Goal: Check status: Check status

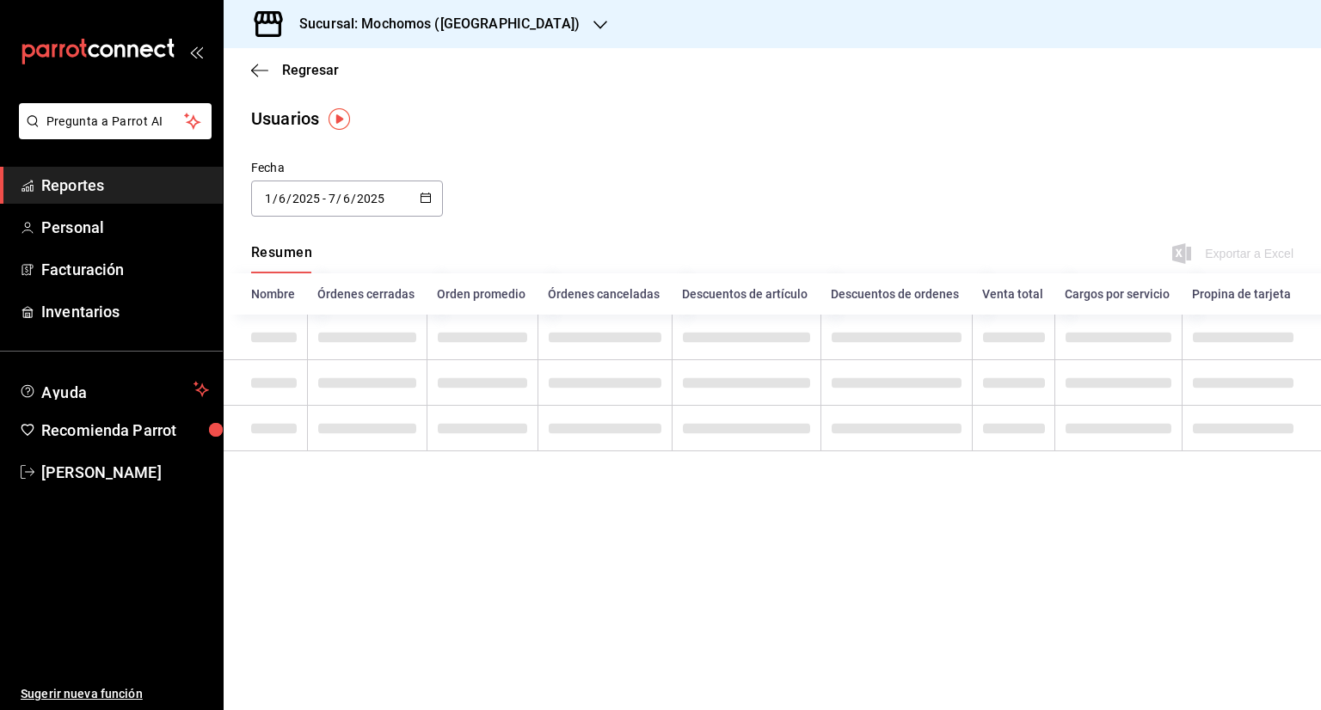
click at [172, 173] on link "Reportes" at bounding box center [111, 185] width 223 height 37
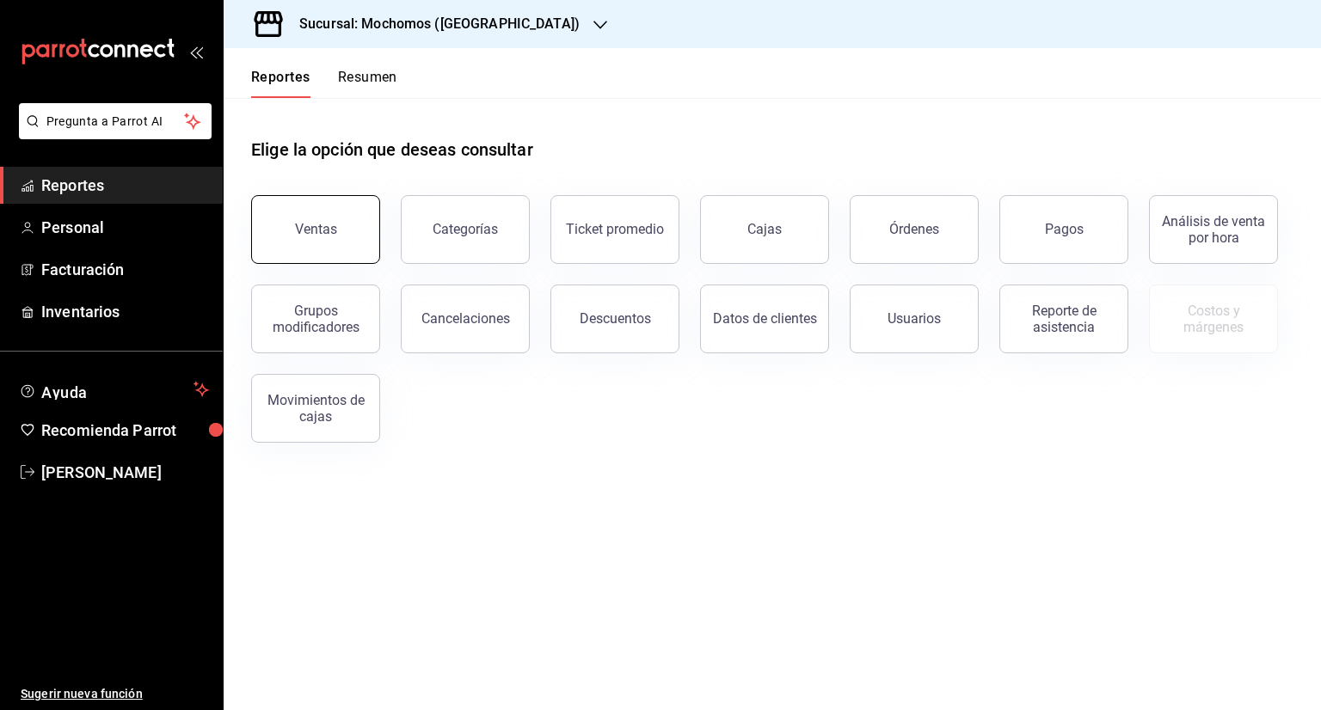
click at [330, 253] on button "Ventas" at bounding box center [315, 229] width 129 height 69
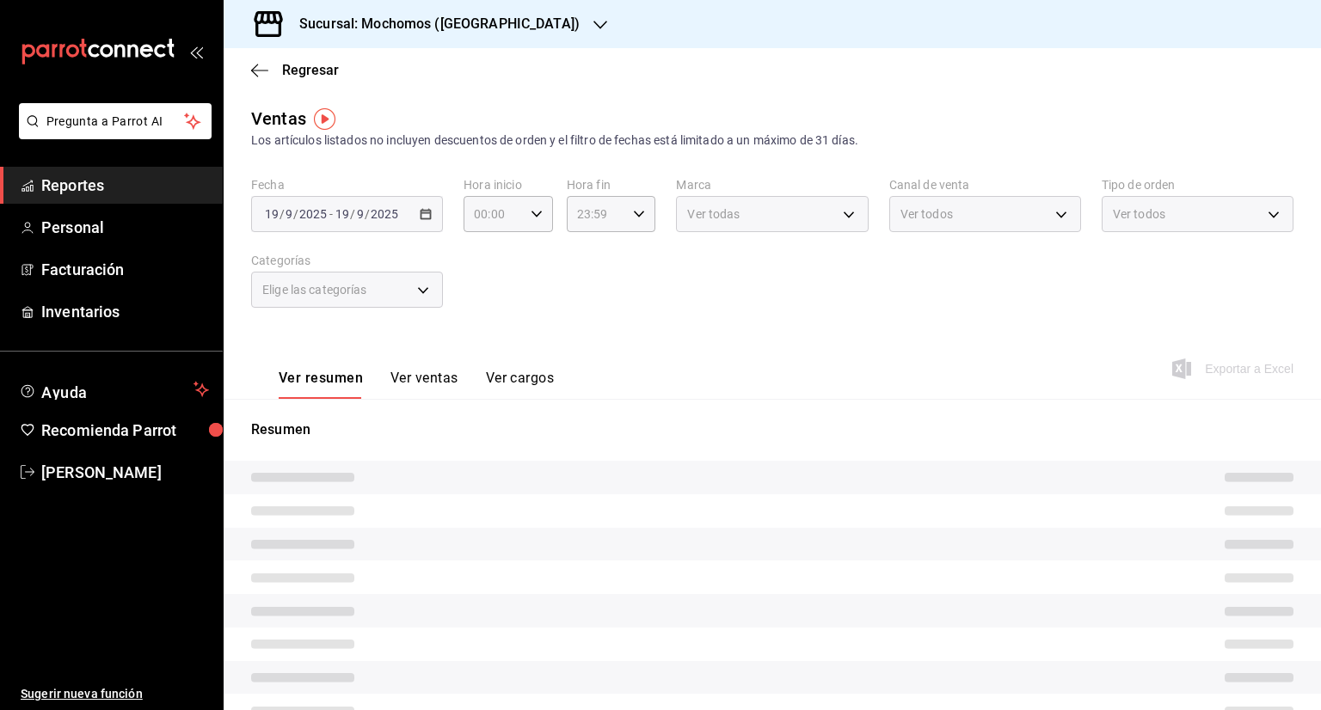
type input "05:00"
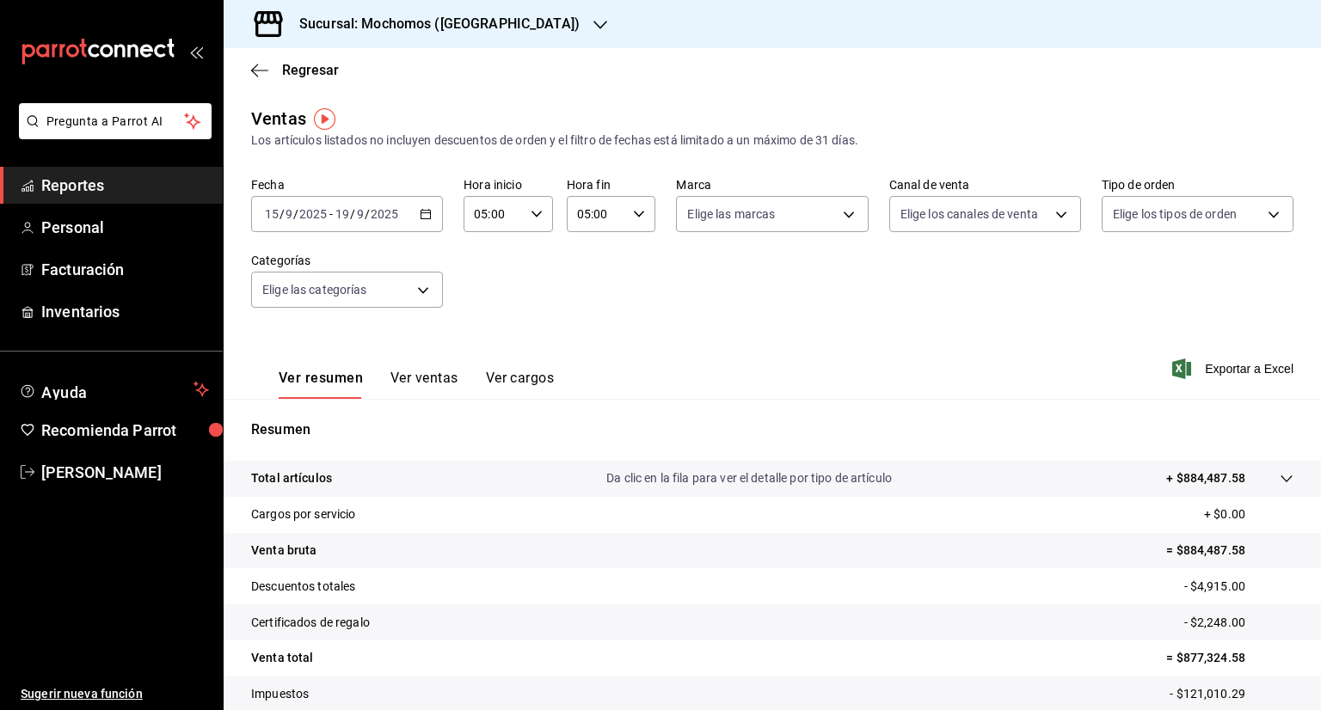
click at [423, 214] on icon "button" at bounding box center [426, 214] width 12 height 12
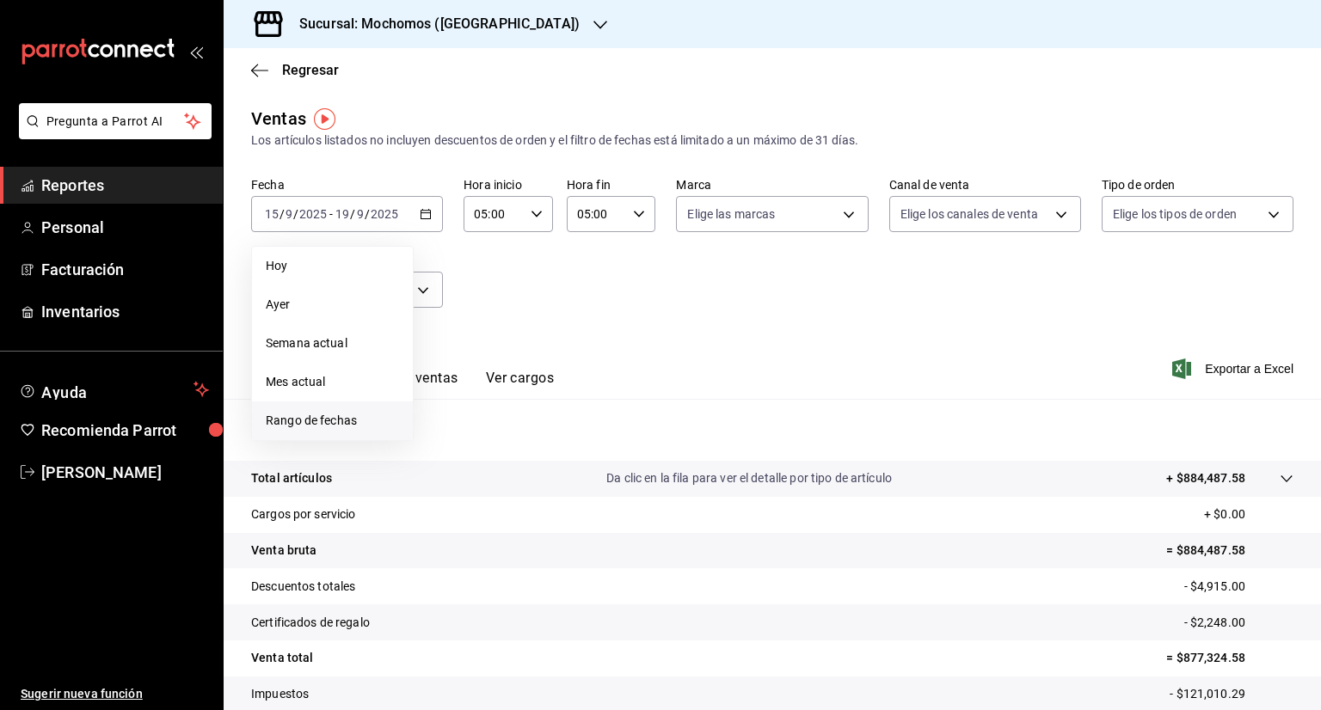
click at [330, 414] on span "Rango de fechas" at bounding box center [332, 421] width 133 height 18
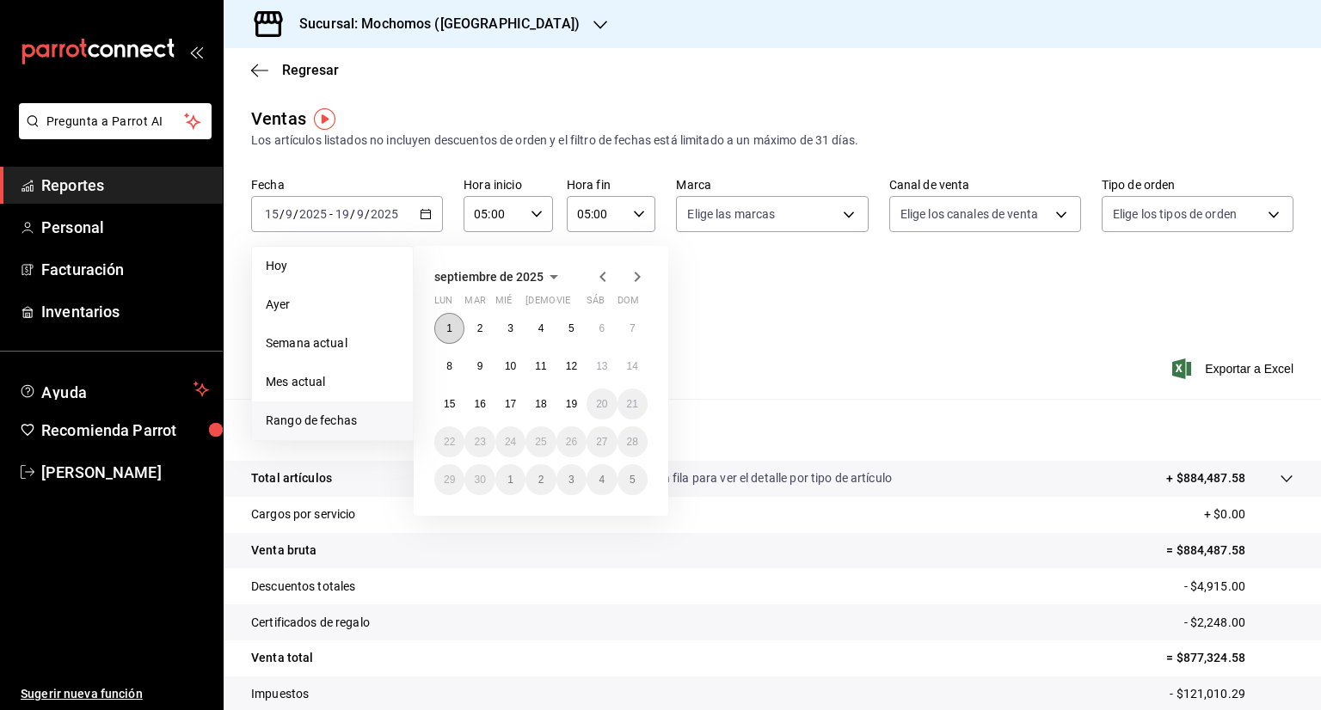
click at [456, 333] on button "1" at bounding box center [449, 328] width 30 height 31
click at [568, 403] on abbr "19" at bounding box center [571, 404] width 11 height 12
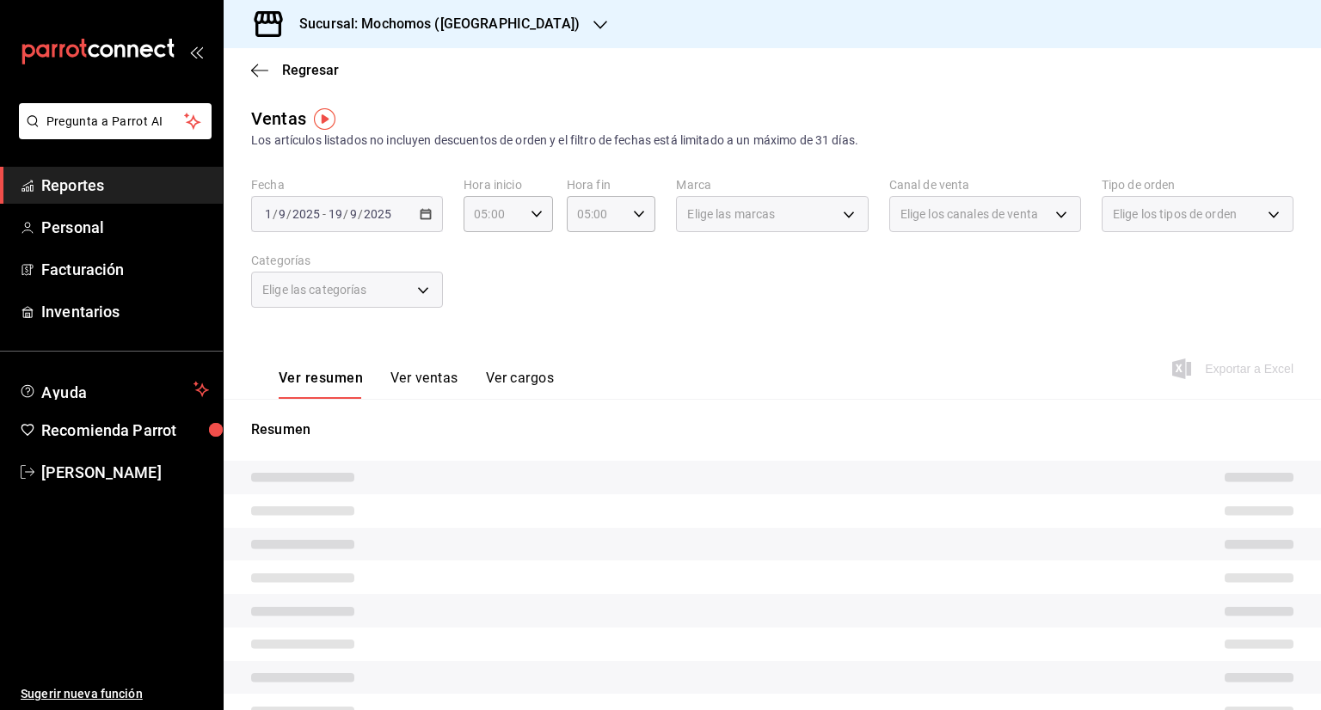
click at [399, 212] on div "[DATE] [DATE] - [DATE] [DATE]" at bounding box center [347, 214] width 192 height 36
click at [437, 209] on div "[DATE] [DATE] - [DATE] [DATE]" at bounding box center [347, 214] width 192 height 36
click at [412, 199] on div "[DATE] [DATE] - [DATE] [DATE]" at bounding box center [347, 214] width 192 height 36
click at [426, 181] on label "Fecha" at bounding box center [347, 185] width 192 height 12
click at [419, 224] on div "[DATE] [DATE] - [DATE] [DATE]" at bounding box center [347, 214] width 192 height 36
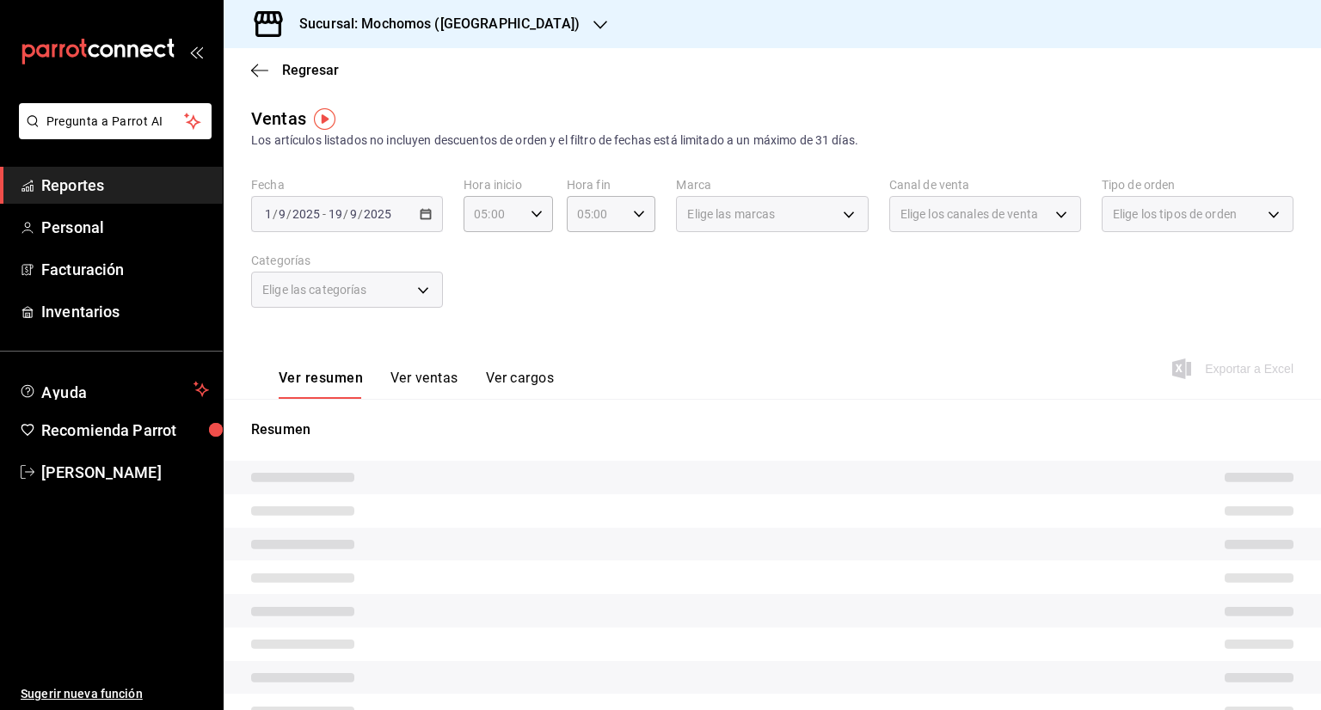
click at [416, 221] on div "[DATE] [DATE] - [DATE] [DATE]" at bounding box center [347, 214] width 192 height 36
type input "05:00"
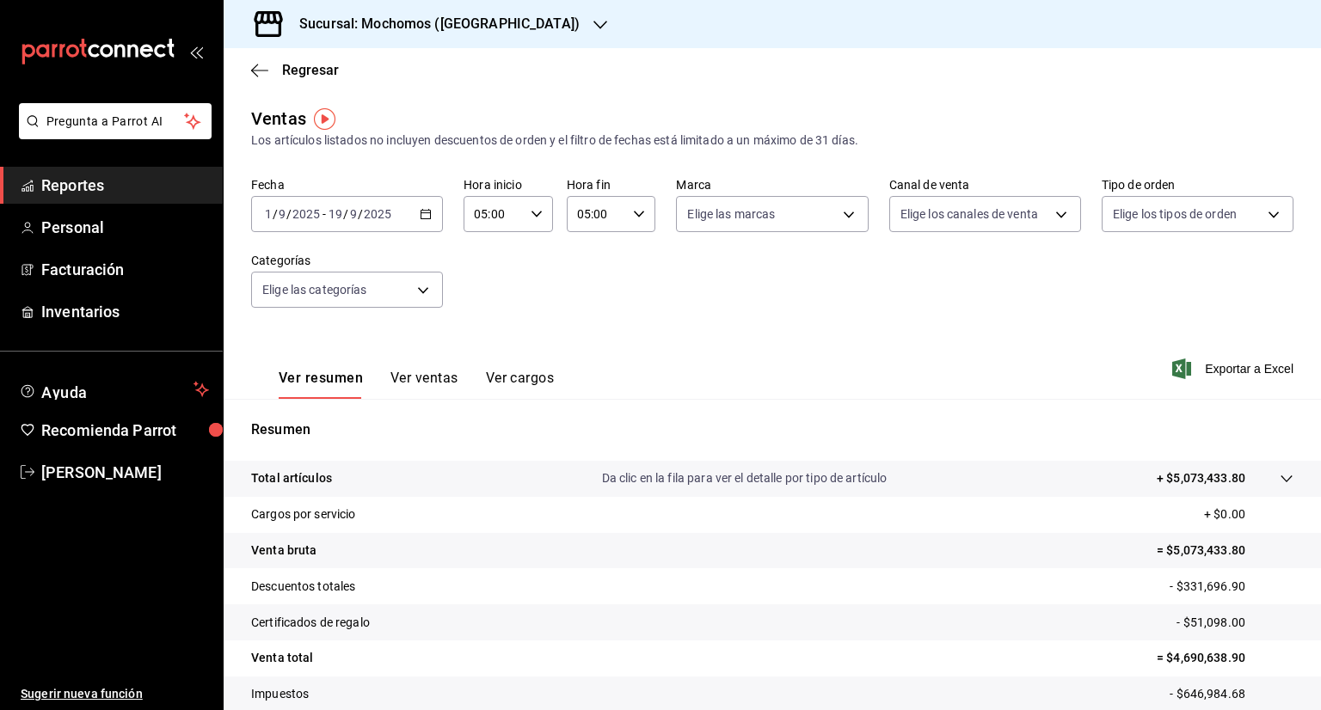
click at [432, 218] on div "[DATE] [DATE] - [DATE] [DATE]" at bounding box center [347, 214] width 192 height 36
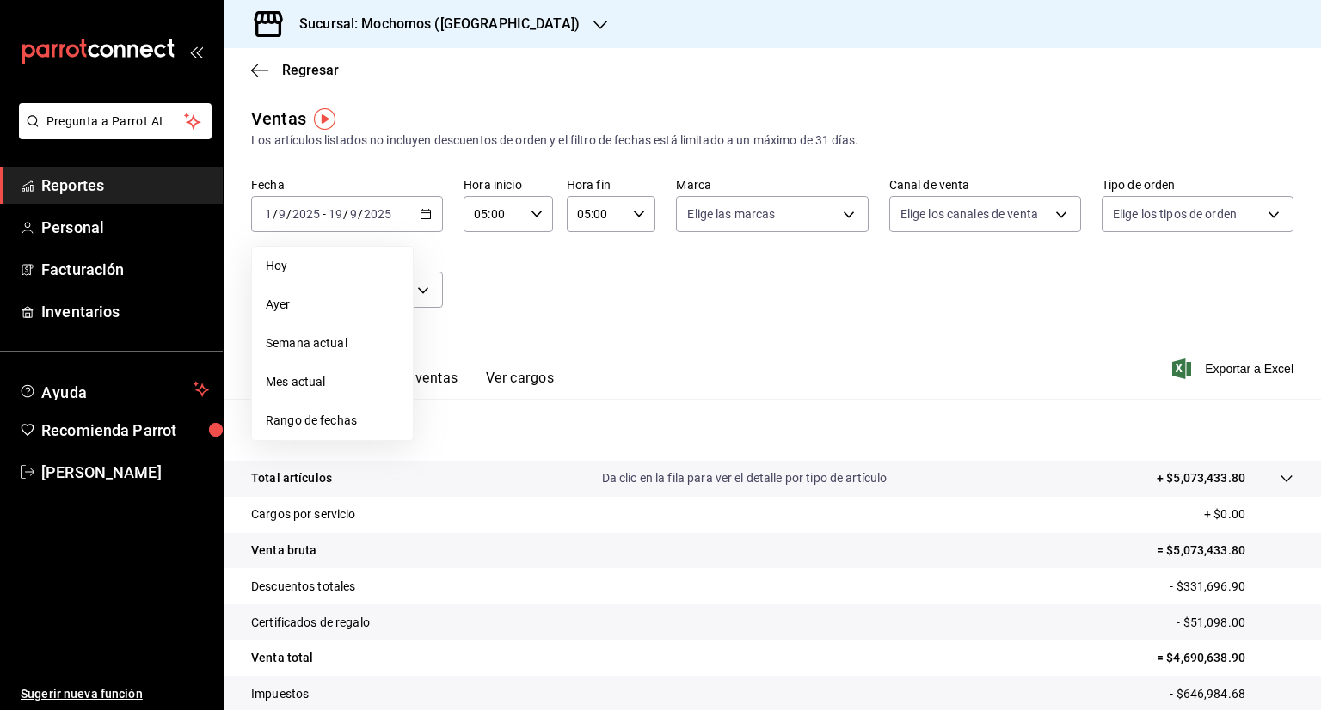
click at [336, 414] on span "Rango de fechas" at bounding box center [332, 421] width 133 height 18
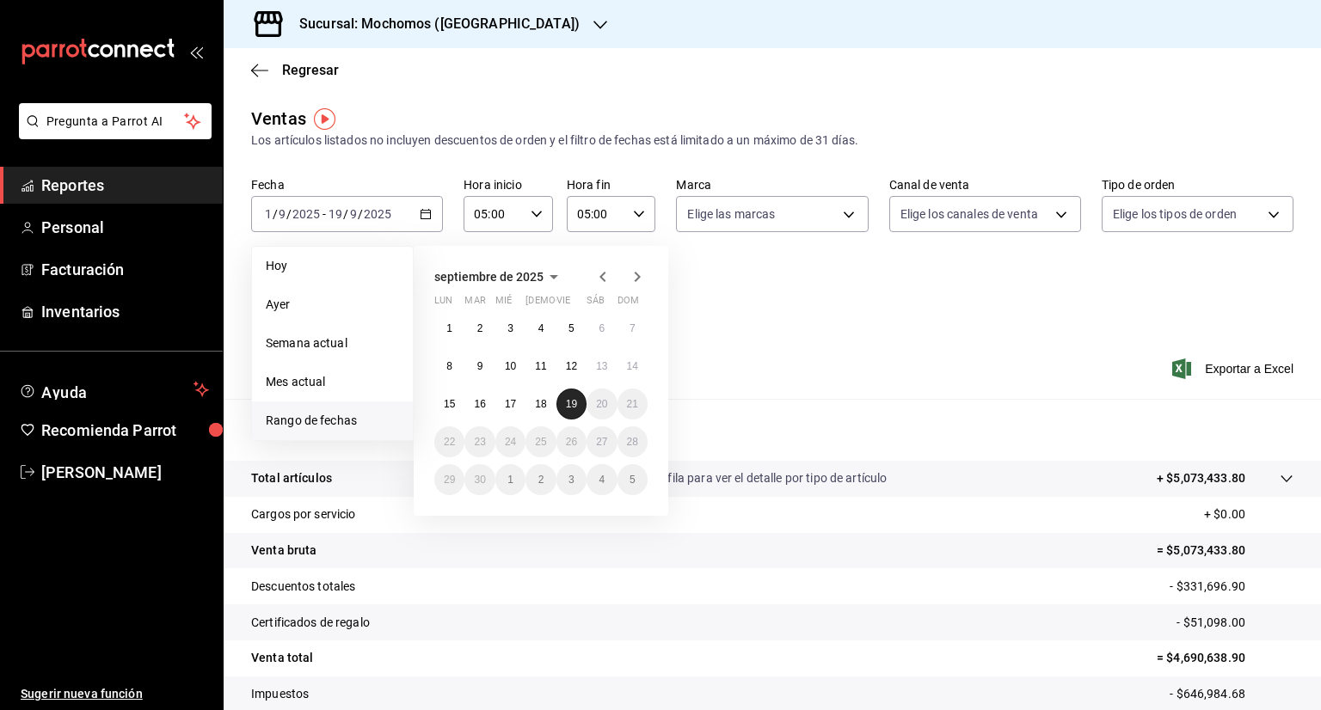
click at [578, 394] on button "19" at bounding box center [571, 404] width 30 height 31
click at [575, 403] on abbr "19" at bounding box center [571, 404] width 11 height 12
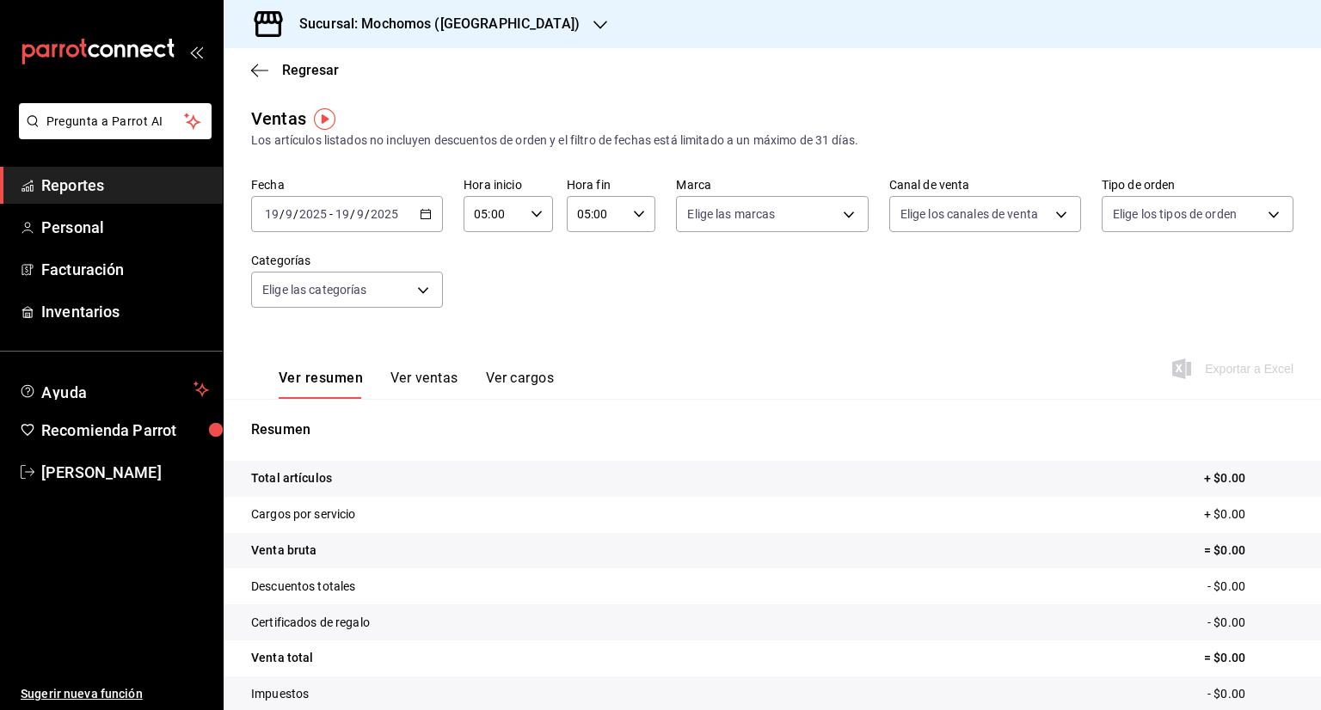
click at [640, 207] on div "05:00 Hora fin" at bounding box center [611, 214] width 89 height 36
click at [581, 300] on span "06" at bounding box center [584, 296] width 16 height 14
type input "06:00"
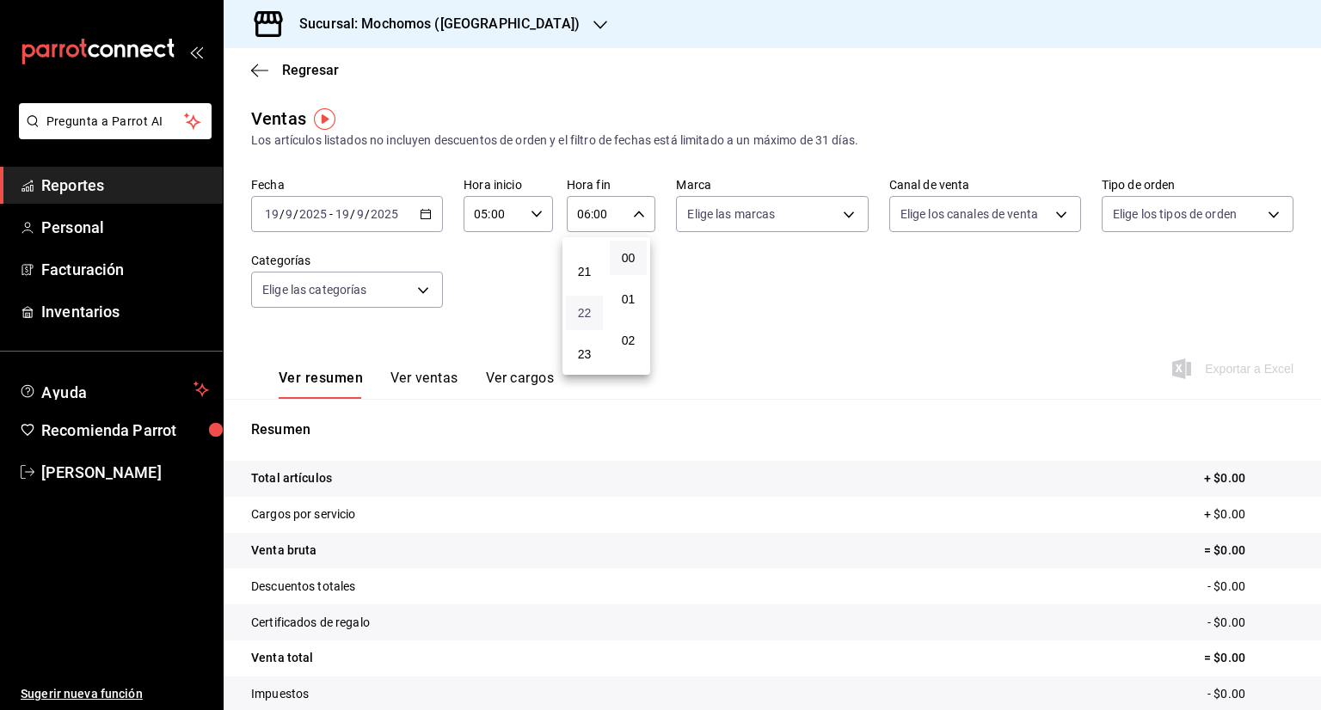
click at [589, 314] on span "22" at bounding box center [584, 313] width 16 height 14
type input "22:00"
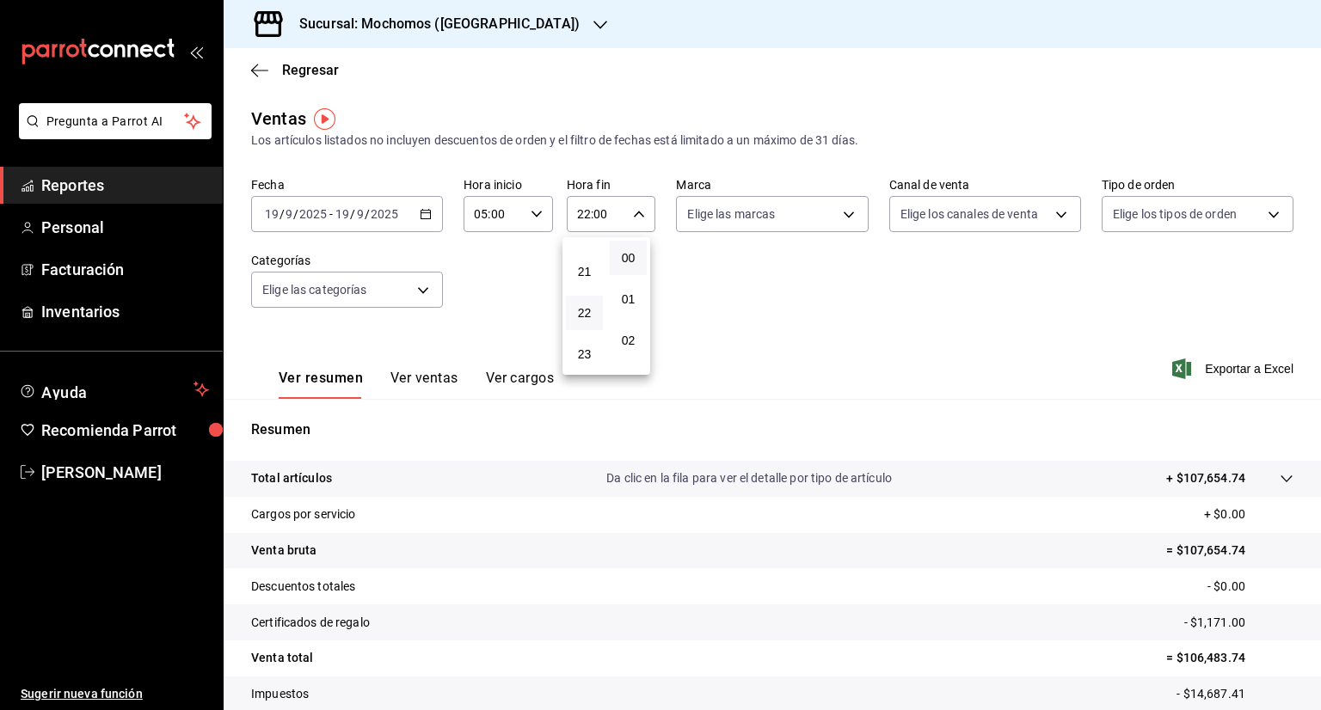
click at [784, 297] on div at bounding box center [660, 355] width 1321 height 710
